Goal: Task Accomplishment & Management: Use online tool/utility

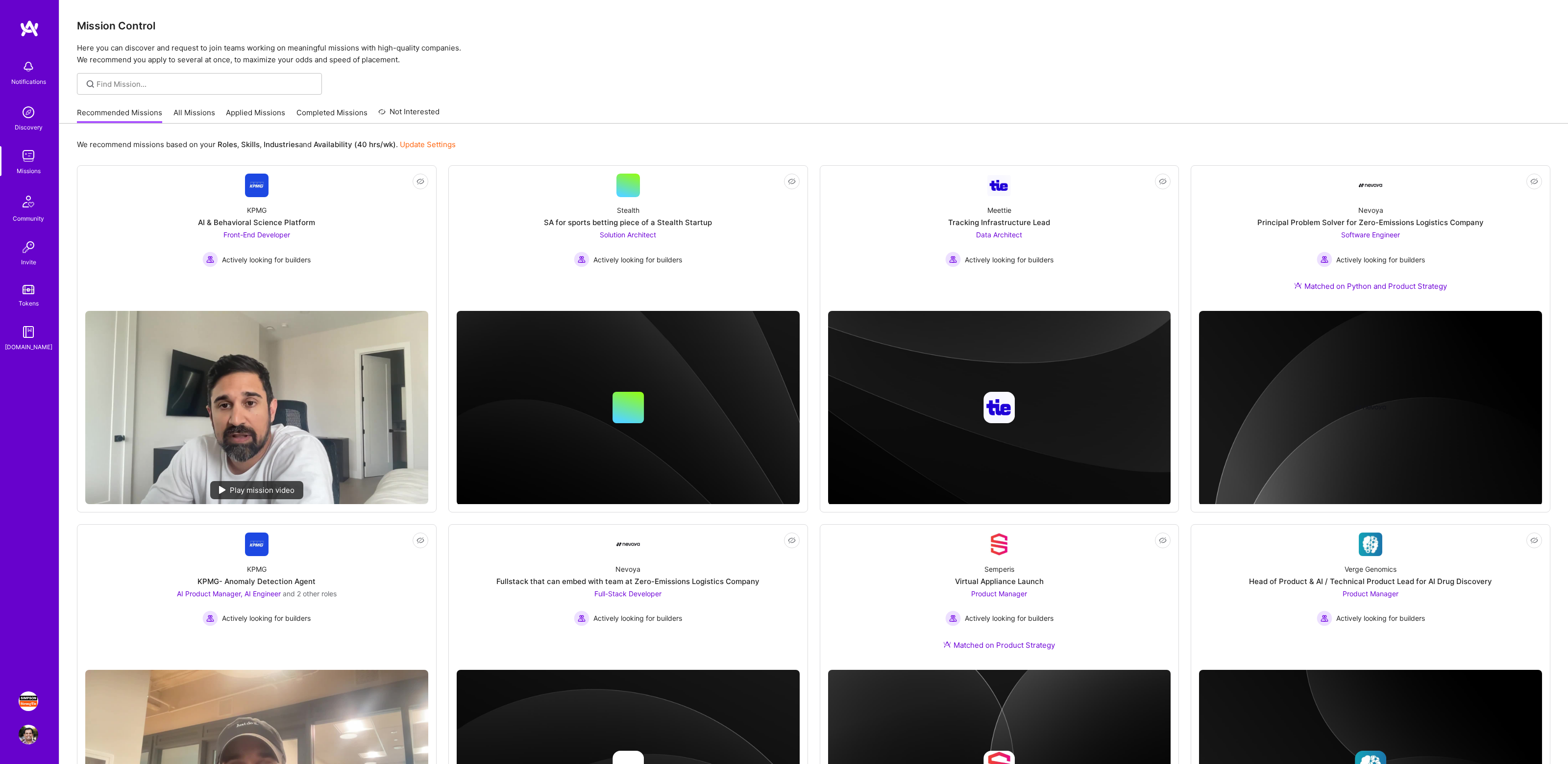
click at [26, 698] on img at bounding box center [28, 700] width 19 height 19
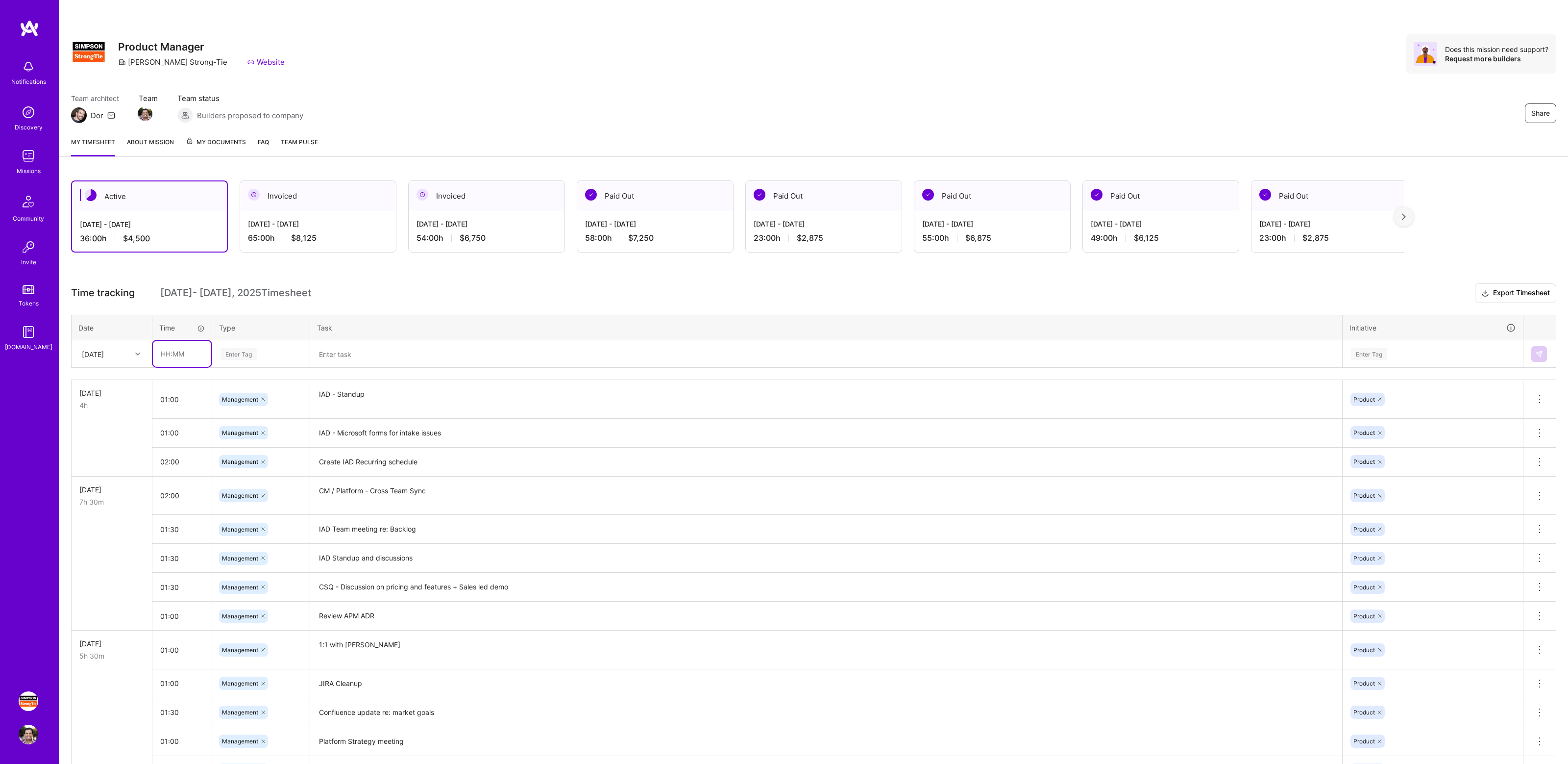
click at [186, 356] on input "text" at bounding box center [182, 354] width 58 height 26
type input "01:00"
type input "manage"
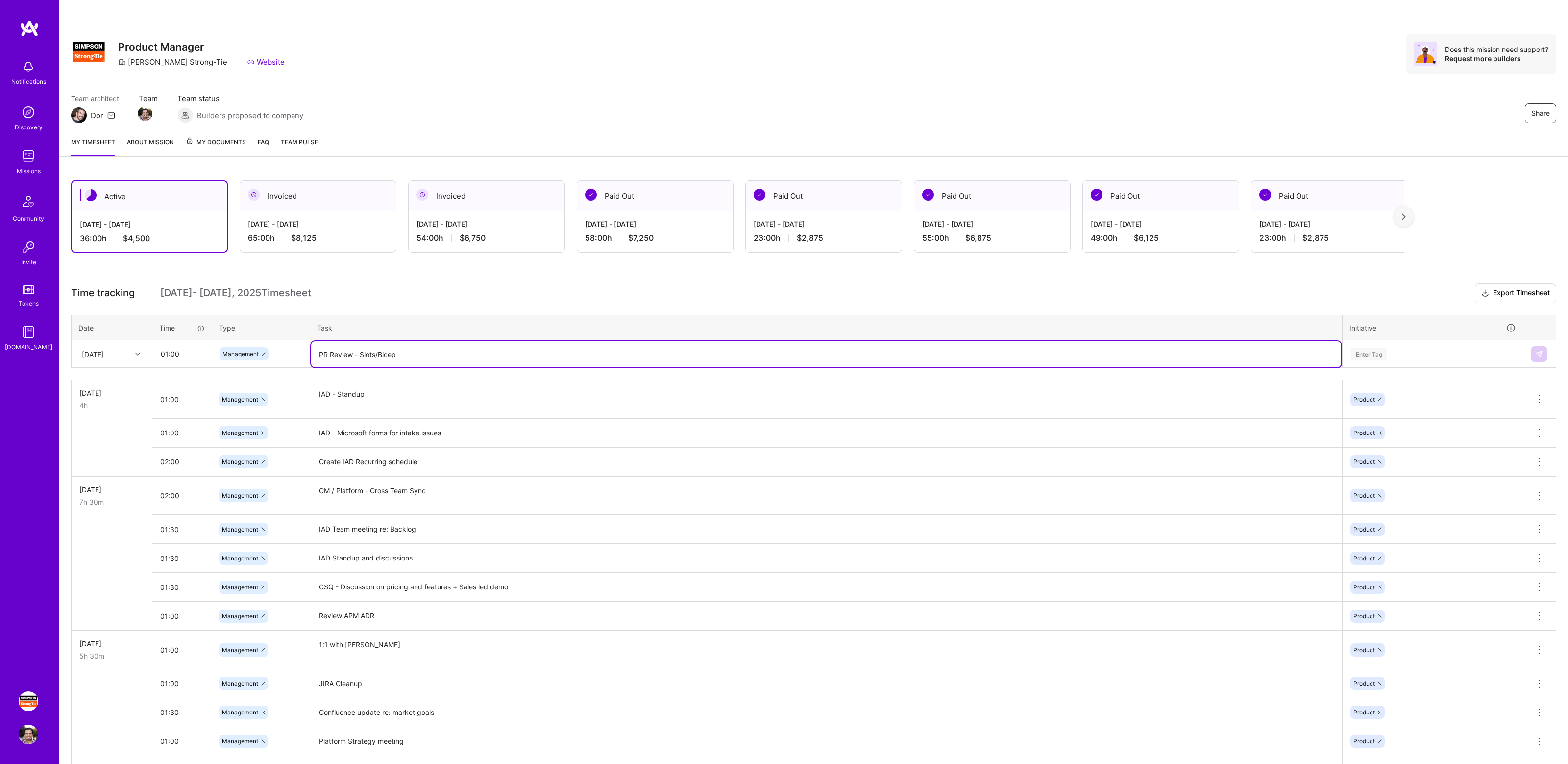
type textarea "PR Review - Slots/Bicep"
click at [1376, 353] on div "Enter Tag" at bounding box center [1369, 353] width 36 height 15
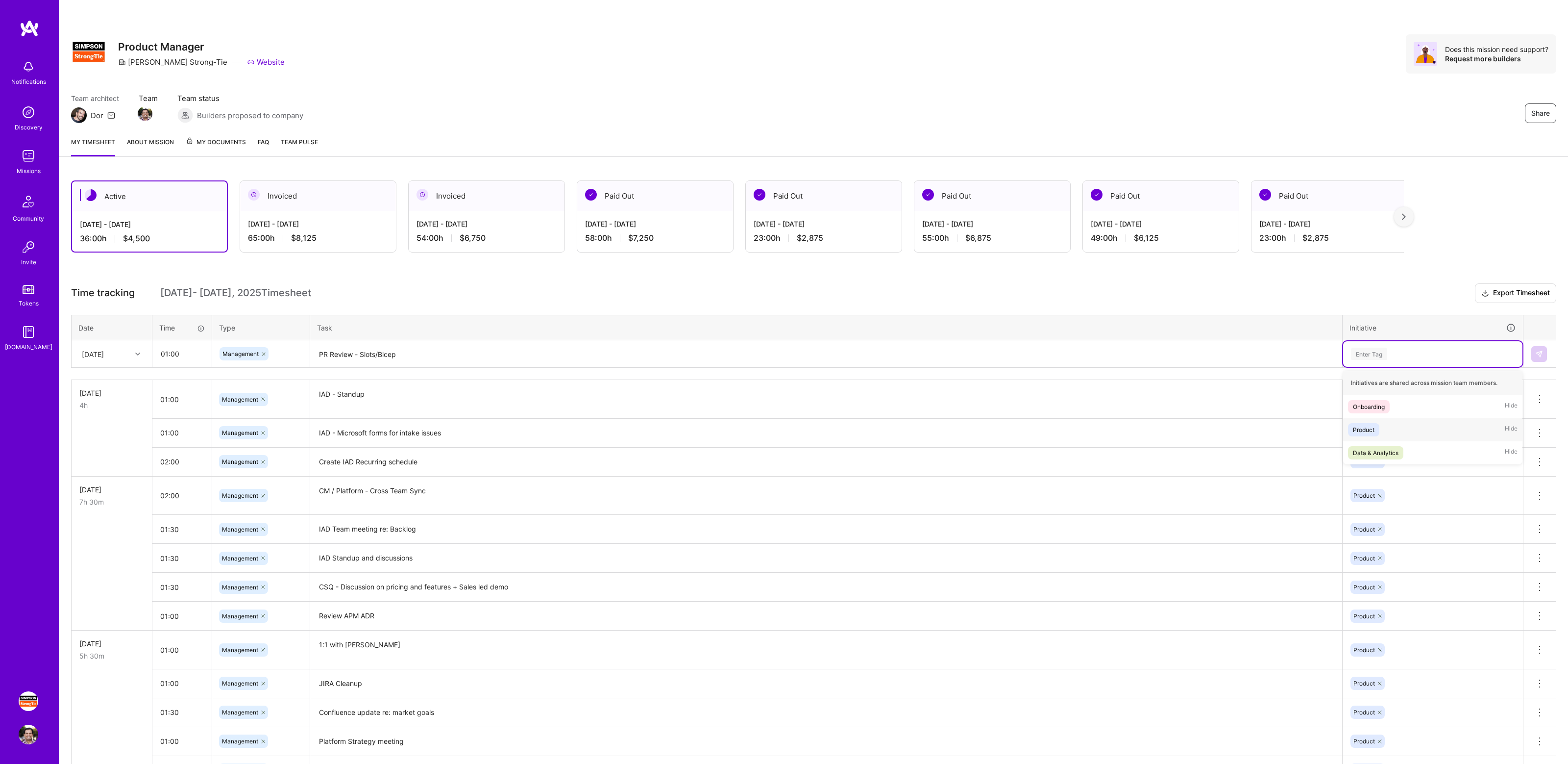
click at [1375, 433] on div "Product" at bounding box center [1364, 430] width 22 height 10
click at [1539, 346] on button at bounding box center [1539, 354] width 16 height 16
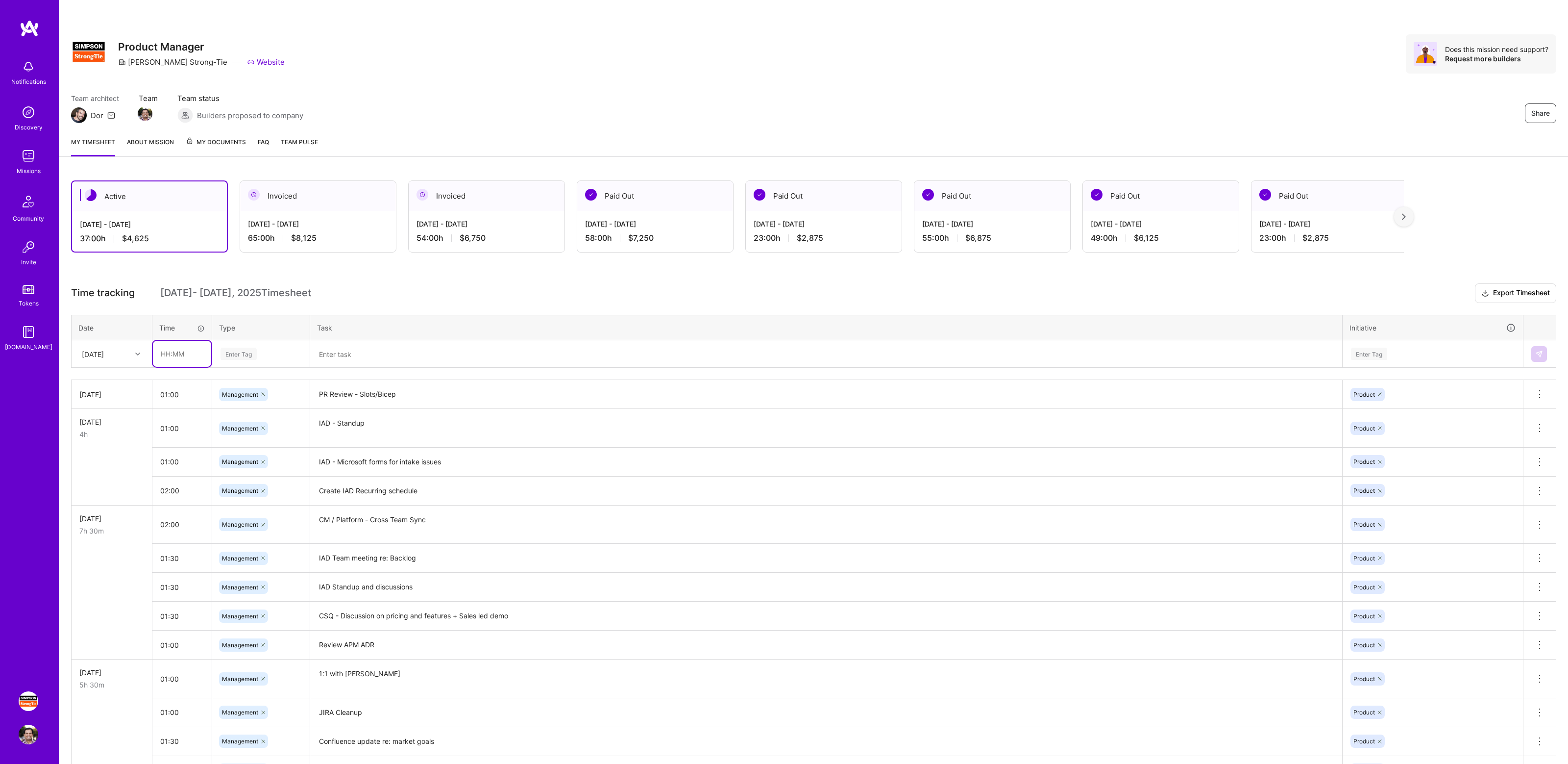
click at [196, 353] on input "text" at bounding box center [182, 354] width 58 height 26
type input "01:00"
type input "manage"
click at [1388, 355] on div "Enter Tag" at bounding box center [1432, 353] width 165 height 12
click at [1375, 427] on div "Product" at bounding box center [1364, 430] width 22 height 10
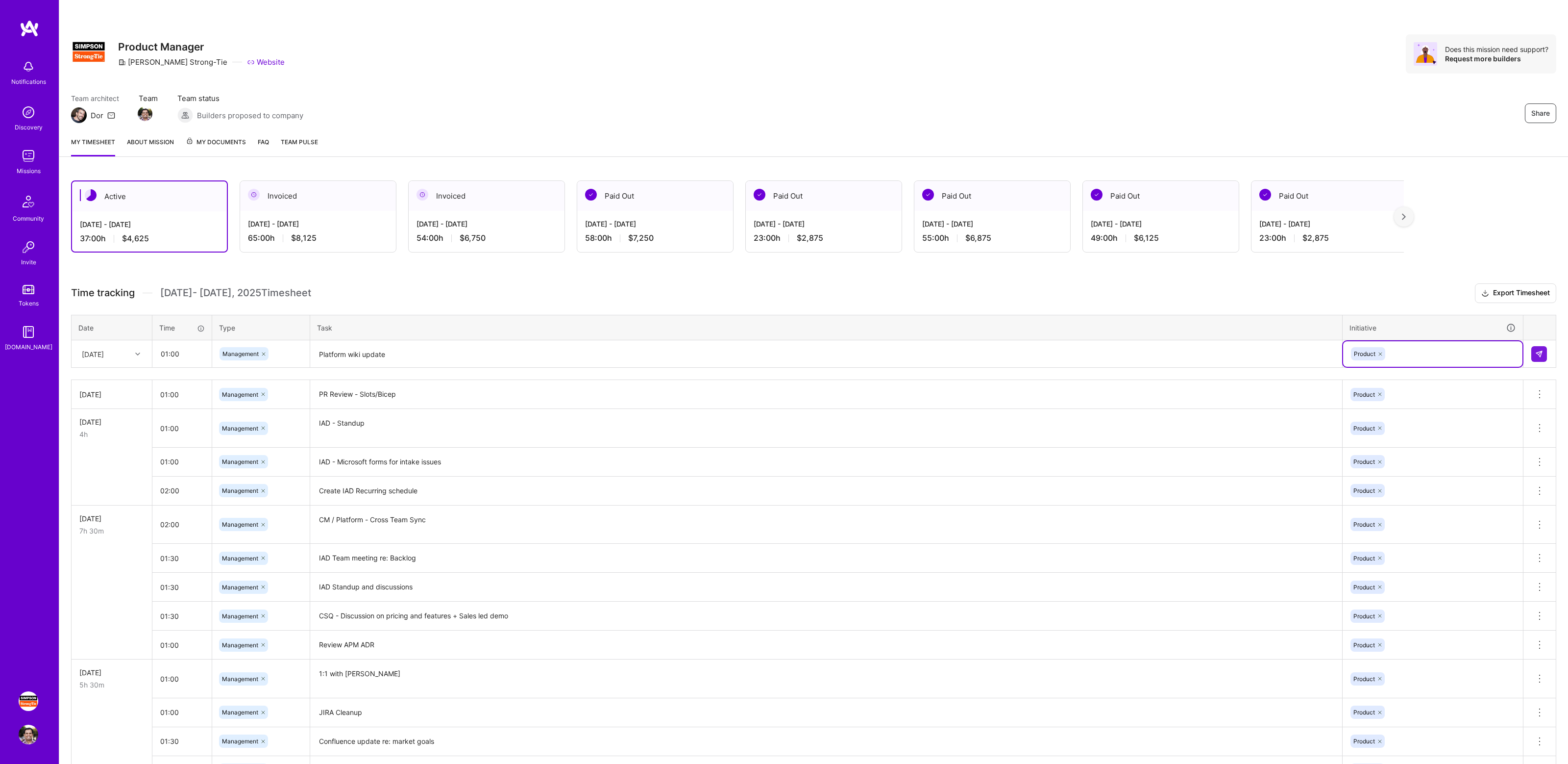
click at [855, 357] on textarea "Platform wiki update" at bounding box center [826, 355] width 1030 height 26
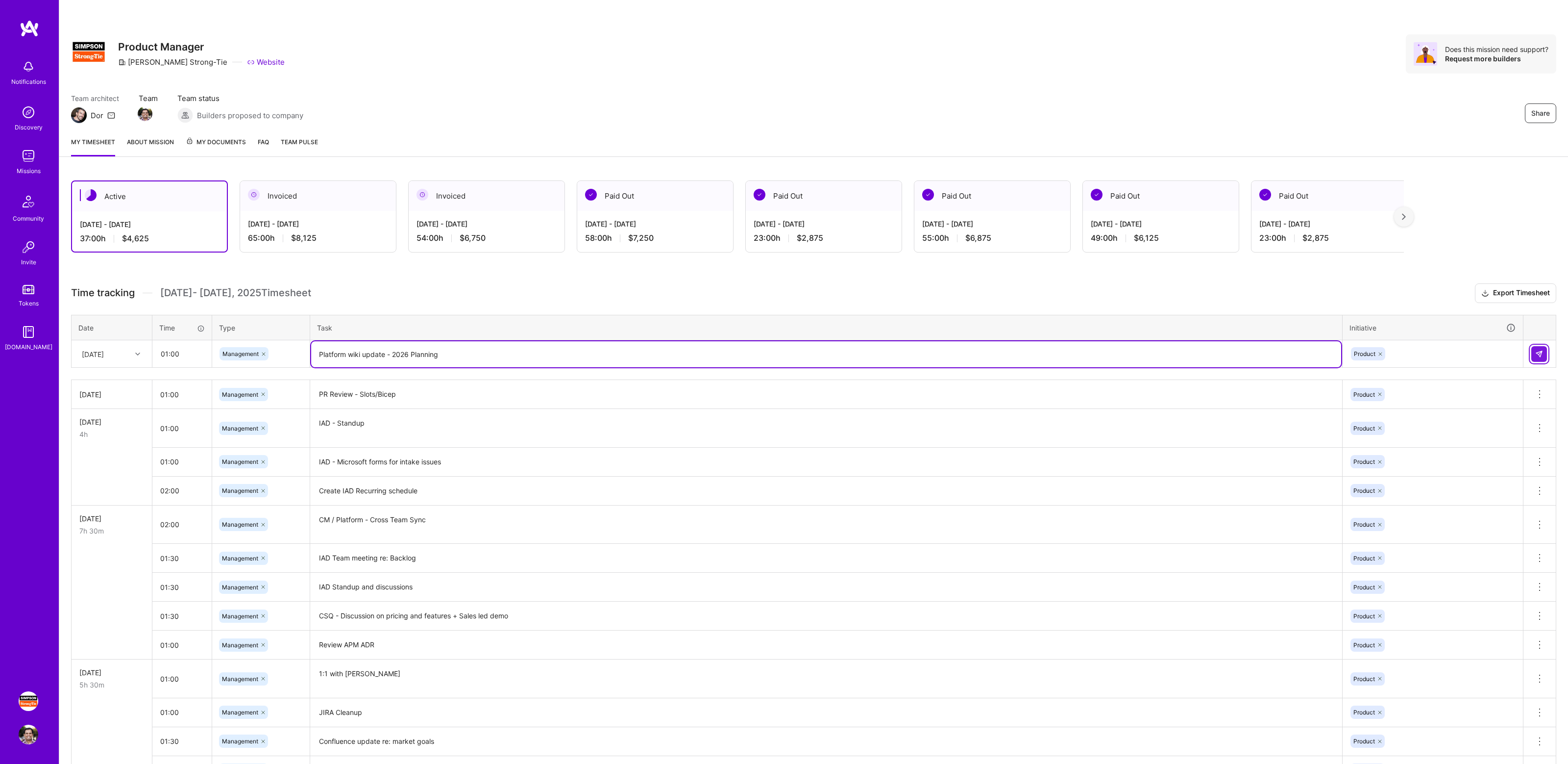
type textarea "Platform wiki update - 2026 Planning"
click at [1536, 350] on img at bounding box center [1539, 354] width 8 height 8
